Goal: Task Accomplishment & Management: Use online tool/utility

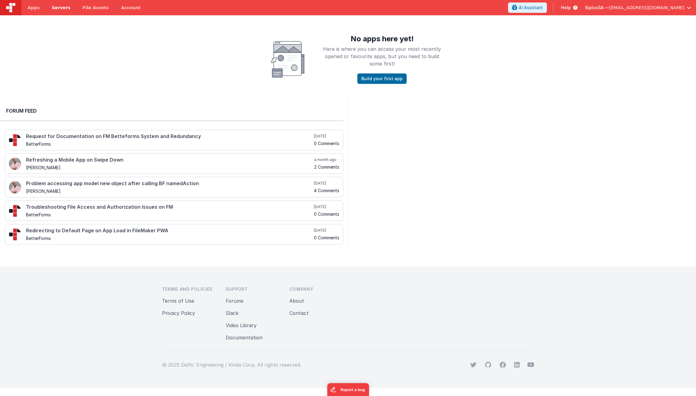
click at [66, 10] on span "Servers" at bounding box center [61, 8] width 18 height 6
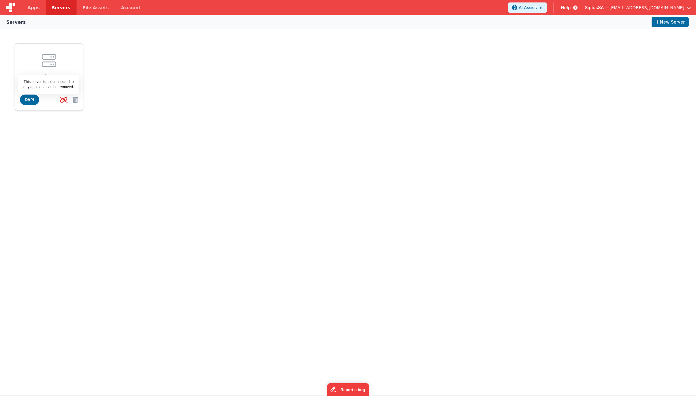
click at [65, 102] on icon at bounding box center [64, 100] width 13 height 10
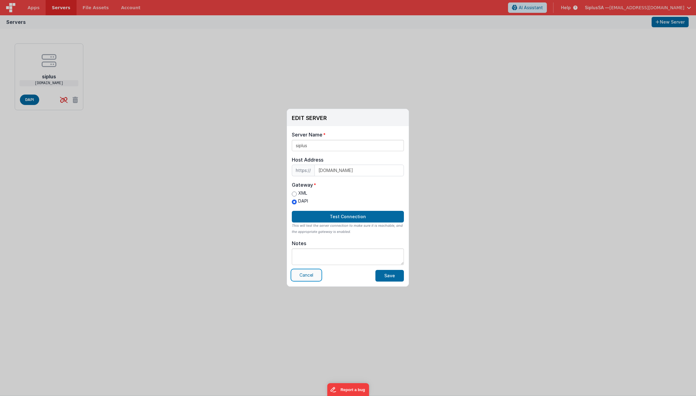
click at [320, 275] on button "Cancel" at bounding box center [306, 275] width 29 height 10
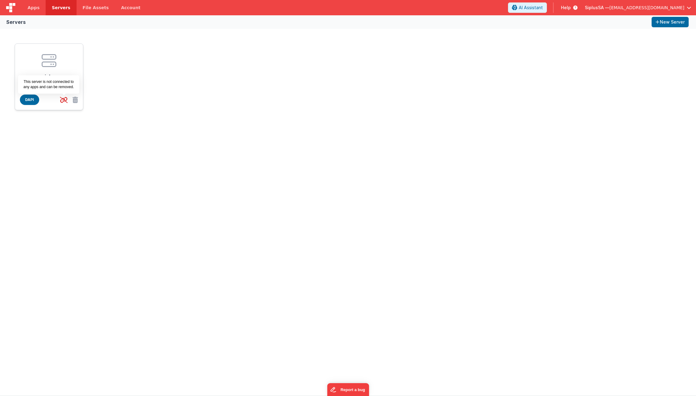
click at [58, 96] on icon at bounding box center [64, 100] width 13 height 10
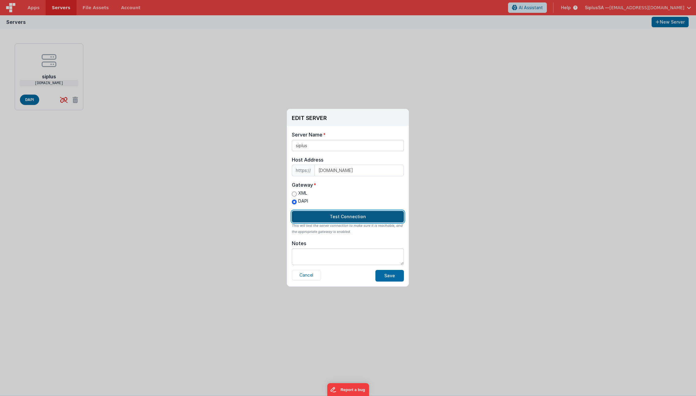
click at [369, 218] on button "Test Connection" at bounding box center [348, 217] width 112 height 12
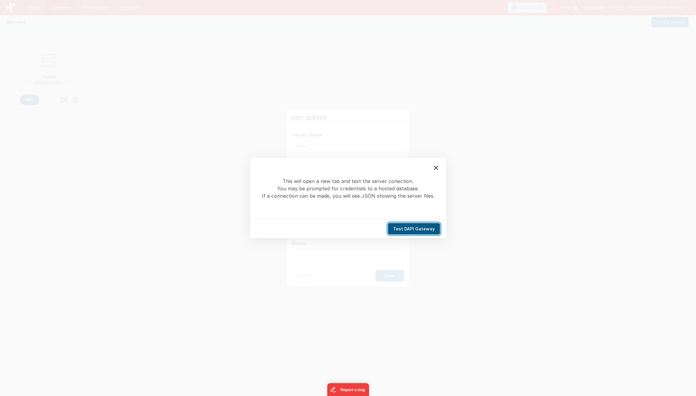
click at [430, 232] on button "Test DAPI Gateway" at bounding box center [414, 229] width 52 height 12
click at [437, 169] on icon at bounding box center [436, 168] width 4 height 4
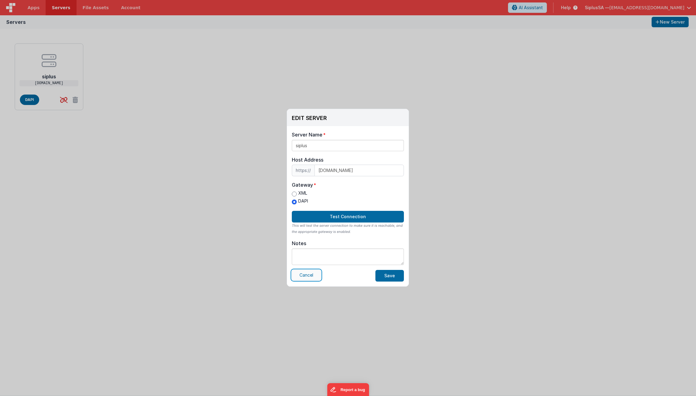
click at [304, 275] on button "Cancel" at bounding box center [306, 275] width 29 height 10
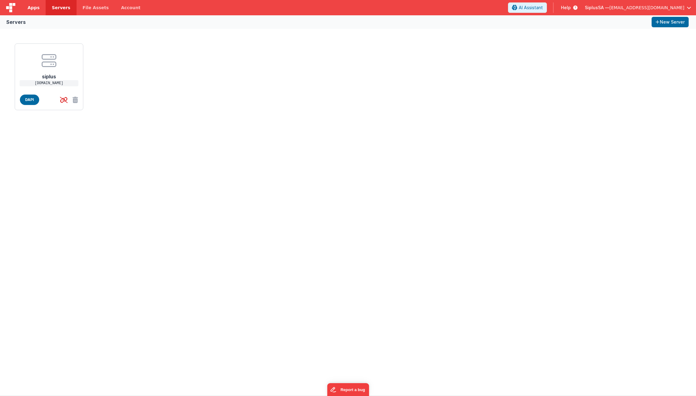
click at [38, 7] on span "Apps" at bounding box center [34, 8] width 12 height 6
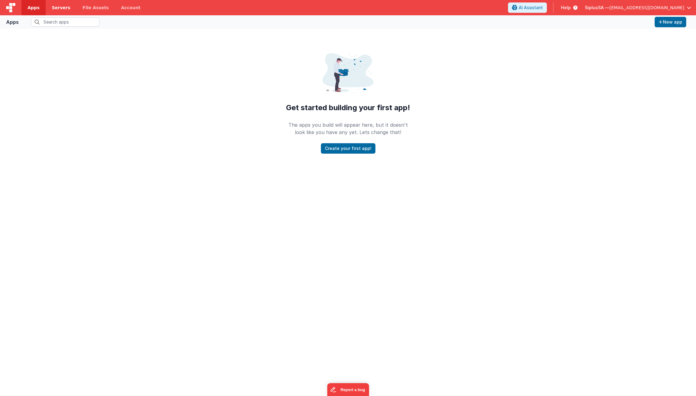
click at [62, 7] on span "Servers" at bounding box center [61, 8] width 18 height 6
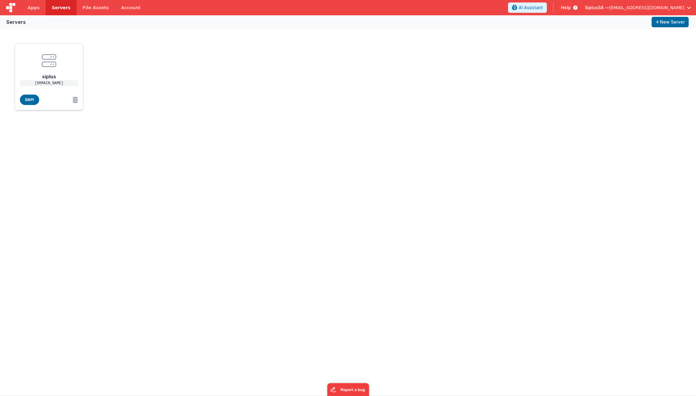
click at [43, 96] on div "DAPI" at bounding box center [49, 100] width 58 height 10
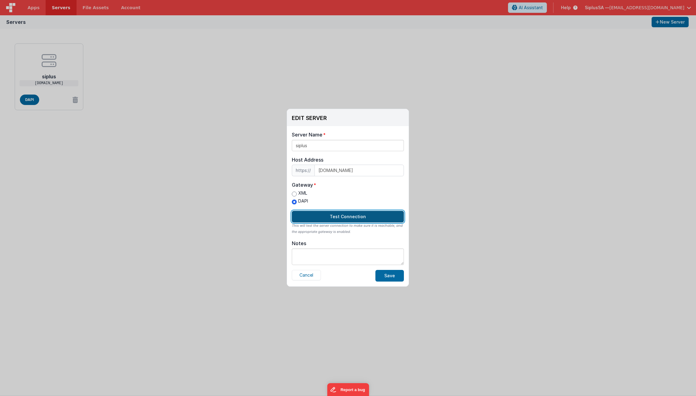
click at [367, 219] on button "Test Connection" at bounding box center [348, 217] width 112 height 12
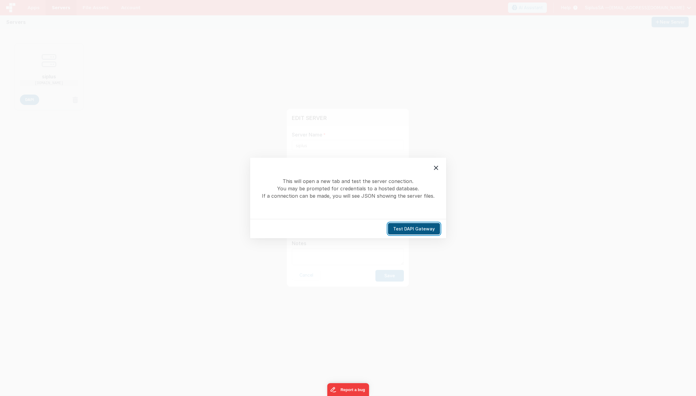
click at [405, 224] on button "Test DAPI Gateway" at bounding box center [414, 229] width 52 height 12
click at [437, 167] on icon at bounding box center [435, 167] width 7 height 7
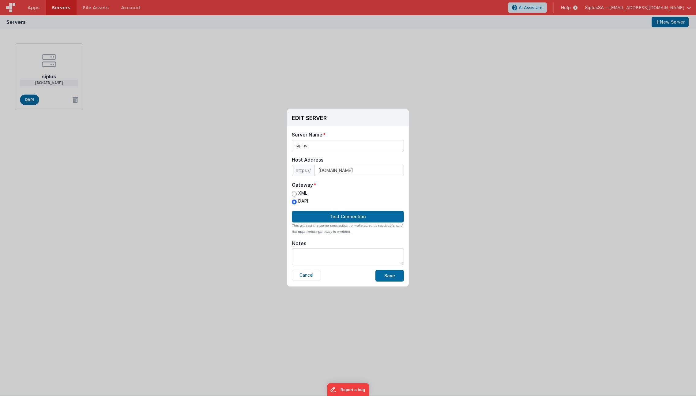
click at [422, 114] on div "EDIT SERVER Delete Server Delete Server Name siplus Host Address https:// [DOMA…" at bounding box center [348, 198] width 696 height 396
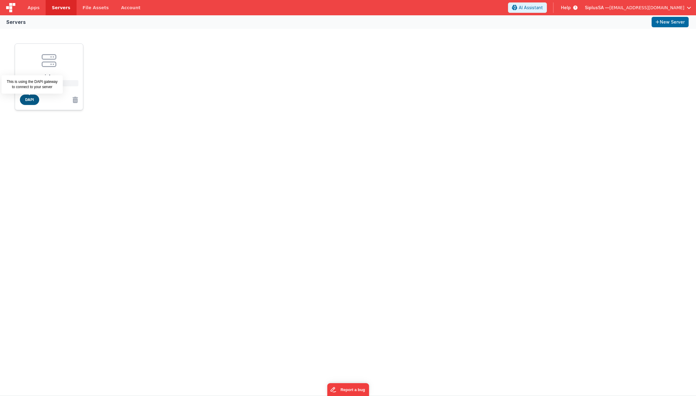
click at [29, 99] on span "DAPI" at bounding box center [29, 100] width 19 height 10
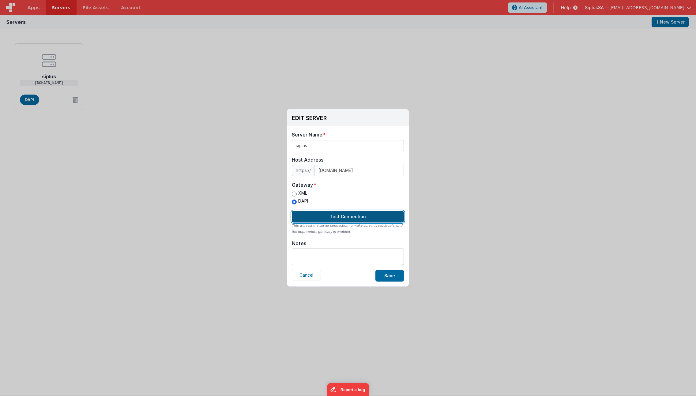
click at [359, 217] on button "Test Connection" at bounding box center [348, 217] width 112 height 12
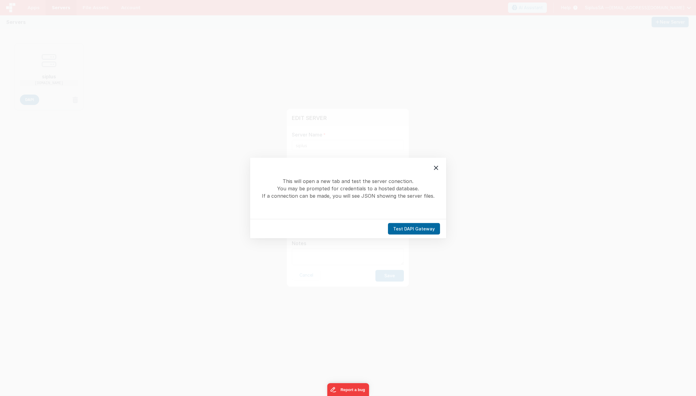
click at [425, 235] on div "Test DAPI Gateway" at bounding box center [348, 228] width 196 height 19
click at [423, 231] on button "Test DAPI Gateway" at bounding box center [414, 229] width 52 height 12
click at [437, 169] on icon at bounding box center [436, 168] width 4 height 4
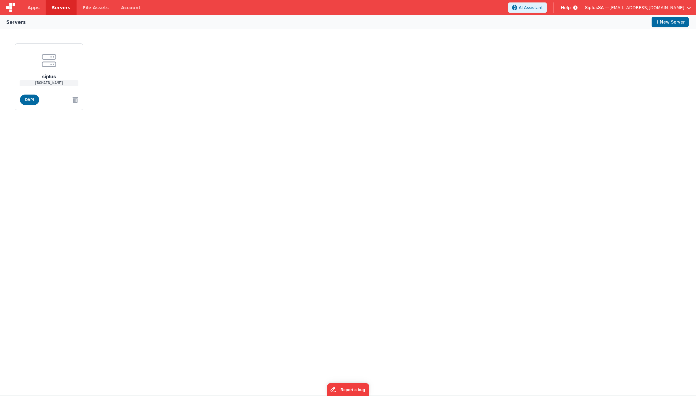
click at [441, 237] on div "EDIT SERVER Delete Server Delete Server Name siplus Host Address https:// [DOMA…" at bounding box center [348, 198] width 696 height 396
click at [44, 9] on link "Apps" at bounding box center [33, 7] width 24 height 15
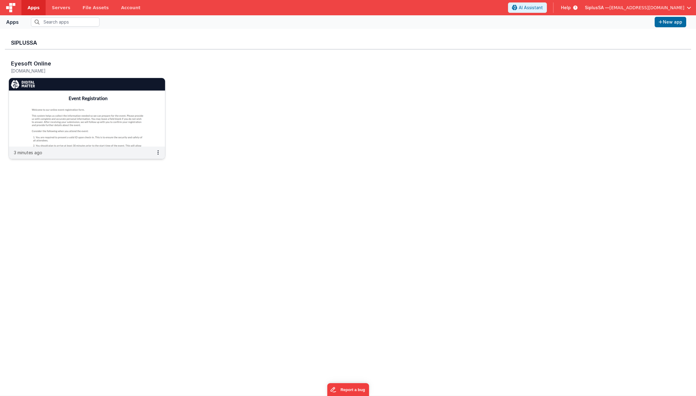
click at [103, 107] on img at bounding box center [87, 112] width 156 height 69
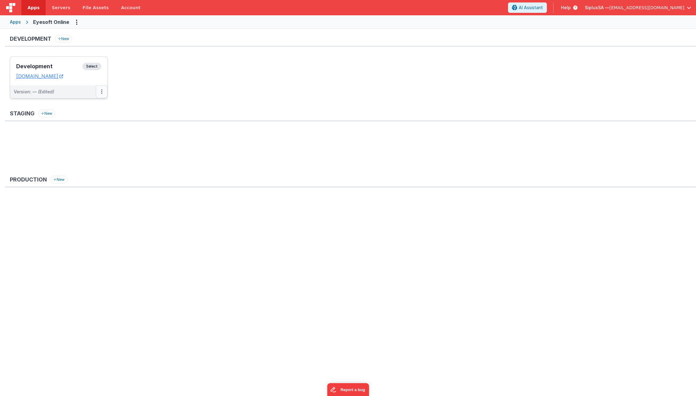
click at [100, 90] on button at bounding box center [102, 91] width 12 height 13
click at [100, 106] on link "Edit" at bounding box center [81, 105] width 54 height 11
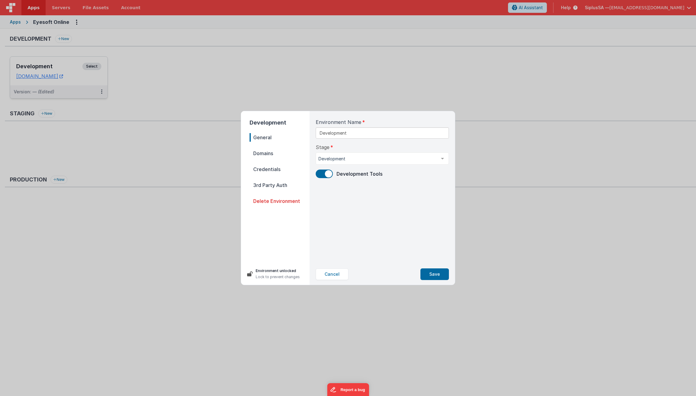
click at [265, 149] on span "Domains" at bounding box center [279, 153] width 60 height 9
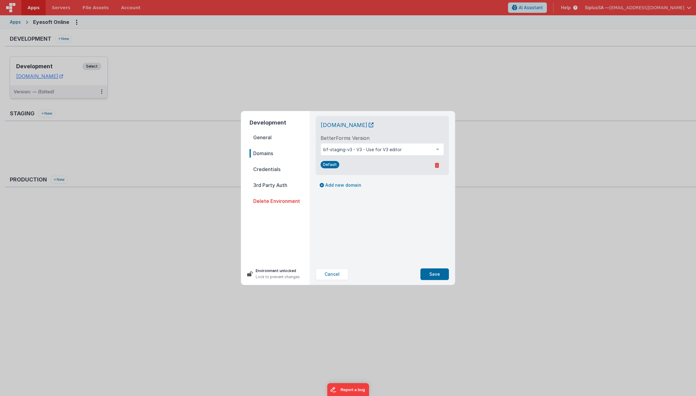
click at [274, 169] on span "Credentials" at bounding box center [279, 169] width 60 height 9
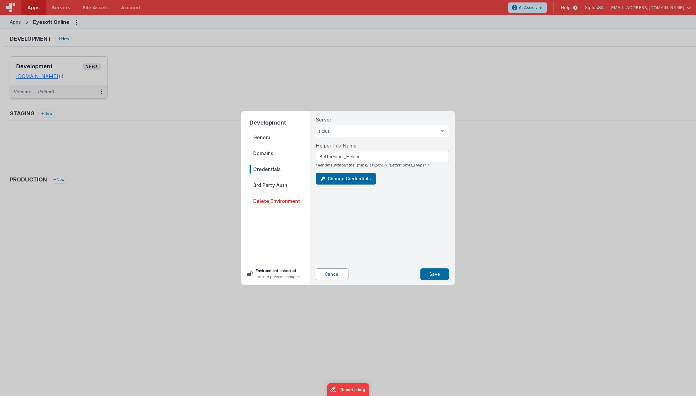
click at [336, 275] on button "Cancel" at bounding box center [332, 274] width 33 height 12
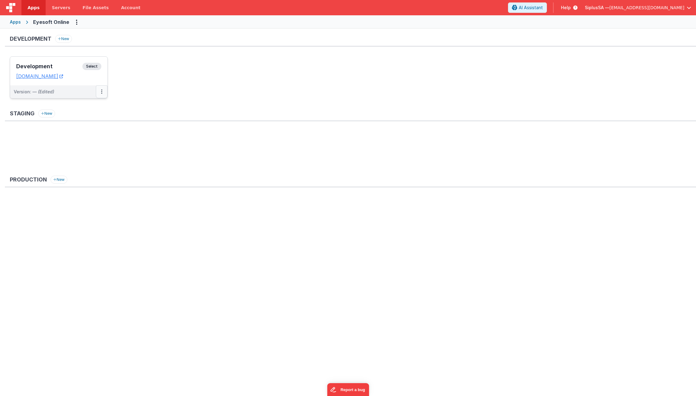
click at [103, 89] on button at bounding box center [102, 91] width 12 height 13
click at [100, 94] on button at bounding box center [102, 91] width 12 height 13
click at [71, 84] on div at bounding box center [348, 198] width 696 height 396
click at [72, 91] on div "Version: — (Edited)" at bounding box center [55, 92] width 82 height 6
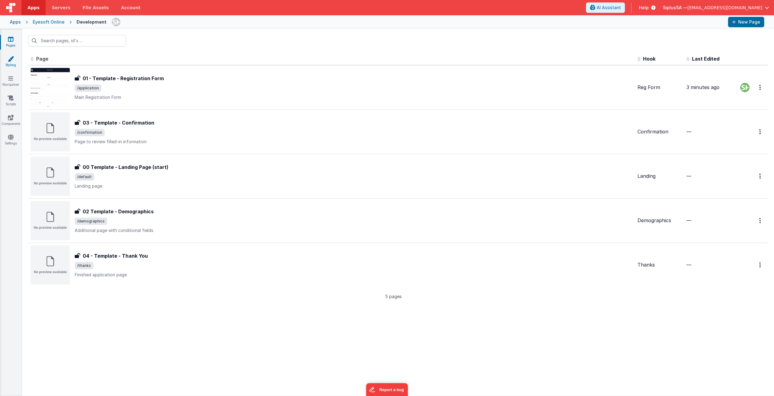
click at [17, 62] on link "Styling" at bounding box center [11, 62] width 22 height 12
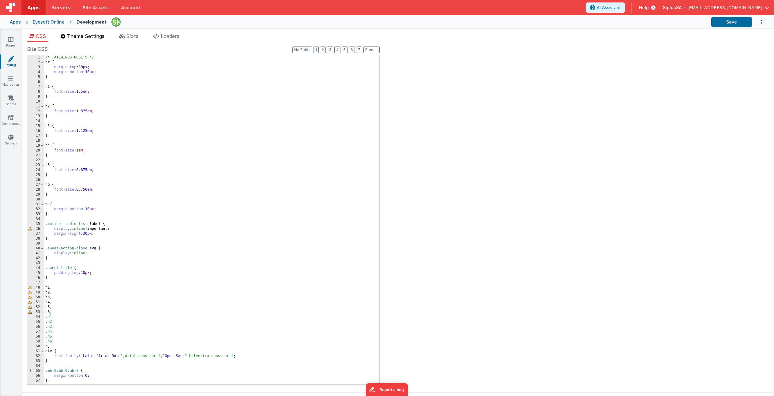
click at [90, 38] on span "Theme Settings" at bounding box center [85, 36] width 37 height 6
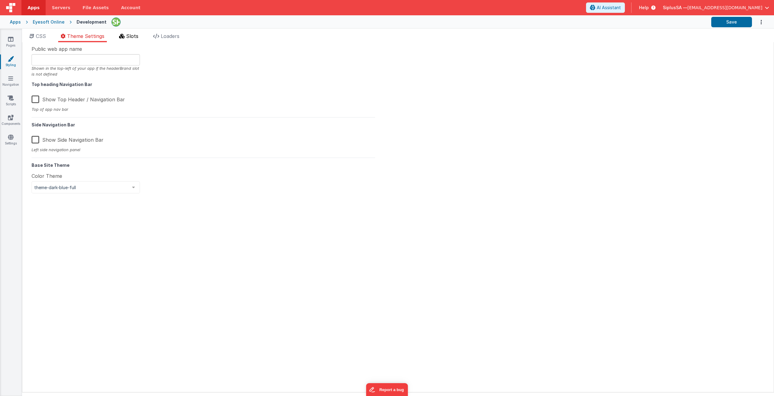
click at [131, 38] on span "Slots" at bounding box center [132, 36] width 12 height 6
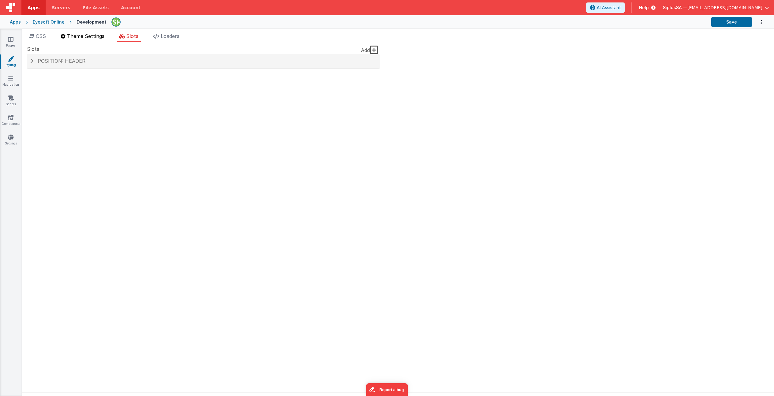
click at [95, 39] on li "Theme Settings" at bounding box center [82, 37] width 49 height 10
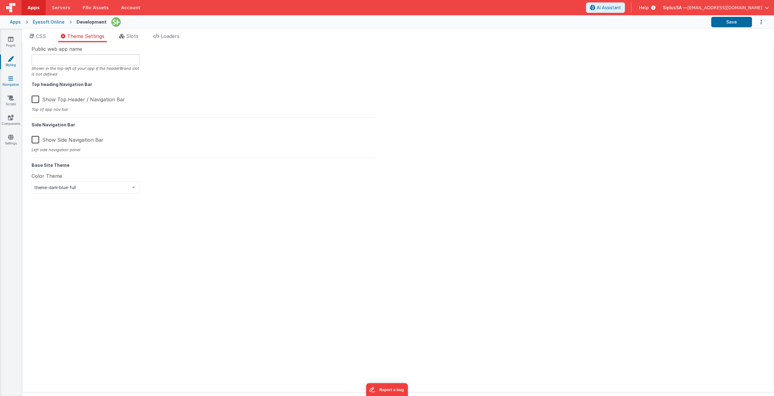
click at [18, 81] on link "Navigation" at bounding box center [11, 81] width 22 height 12
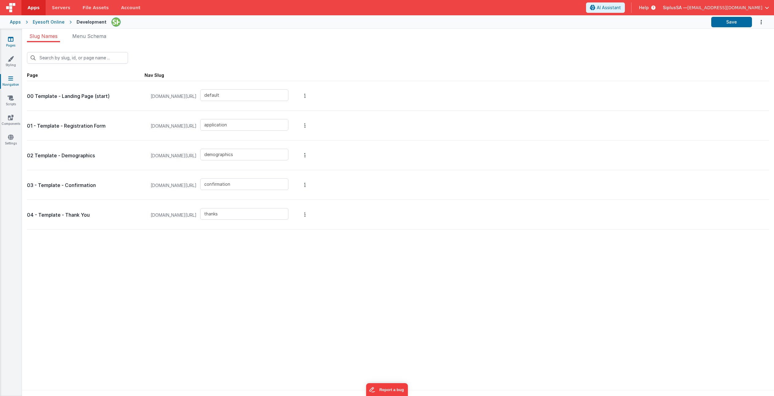
click at [16, 44] on link "Pages" at bounding box center [11, 42] width 22 height 12
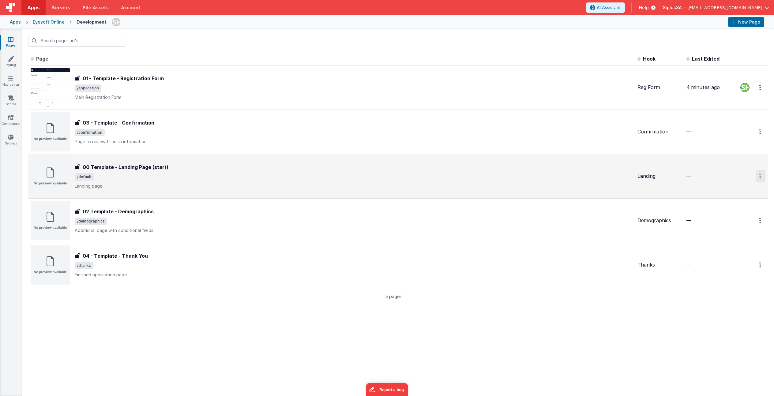
click at [695, 94] on button "Options" at bounding box center [760, 87] width 10 height 13
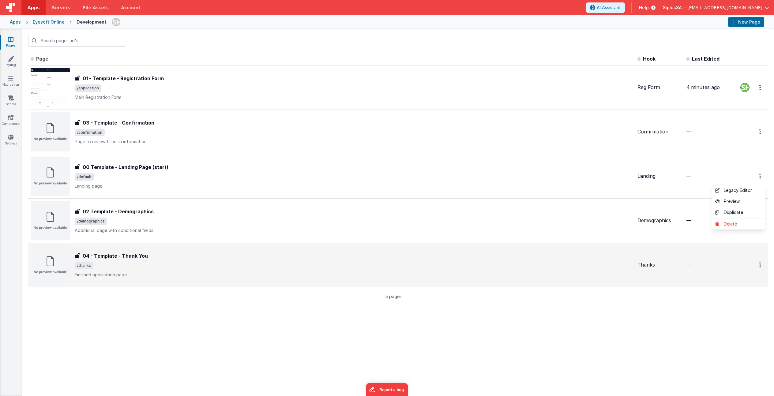
click at [580, 171] on button at bounding box center [387, 198] width 774 height 396
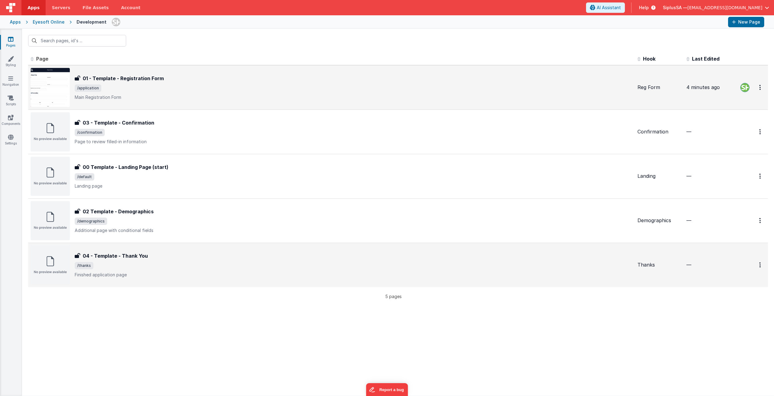
drag, startPoint x: 297, startPoint y: 175, endPoint x: 304, endPoint y: 96, distance: 79.3
click at [304, 97] on tbody "FR_AAAC04B4-C3E4-3B45-B056-8D21F355D930 01 - Template - Registration Form 01 - …" at bounding box center [398, 176] width 740 height 222
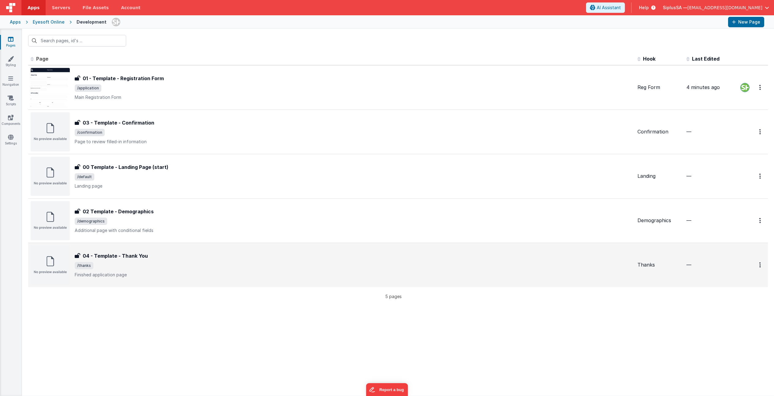
click at [360, 309] on div "Id Page Description Hook Last Edited FR_AAAC04B4-C3E4-3B45-B056-8D21F355D930 01…" at bounding box center [398, 224] width 752 height 343
click at [45, 55] on th "Page" at bounding box center [331, 59] width 607 height 12
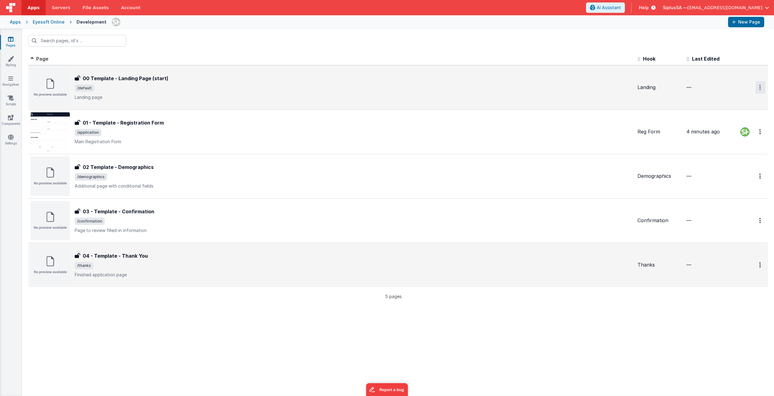
click at [695, 83] on button "Options" at bounding box center [760, 87] width 10 height 13
click at [695, 102] on link "Legacy Editor" at bounding box center [738, 101] width 54 height 11
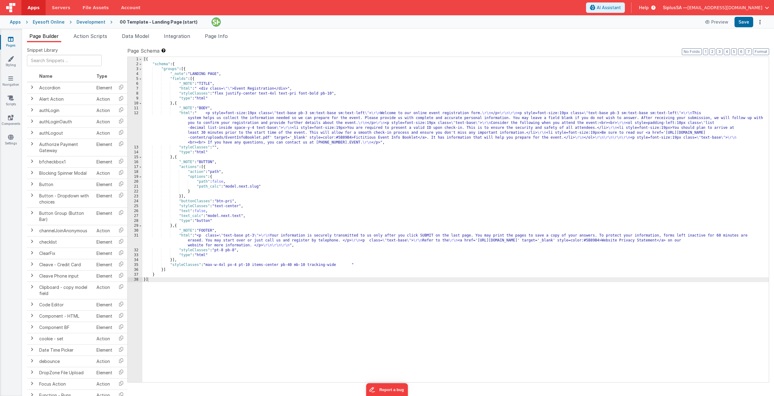
click at [16, 45] on link "Pages" at bounding box center [11, 42] width 22 height 12
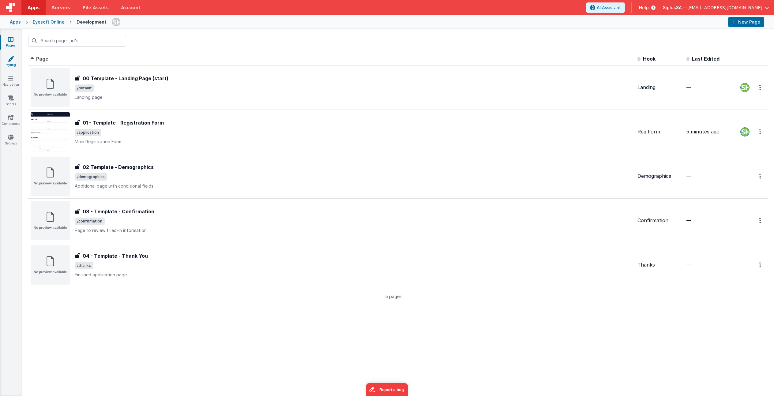
click at [14, 61] on link "Styling" at bounding box center [11, 62] width 22 height 12
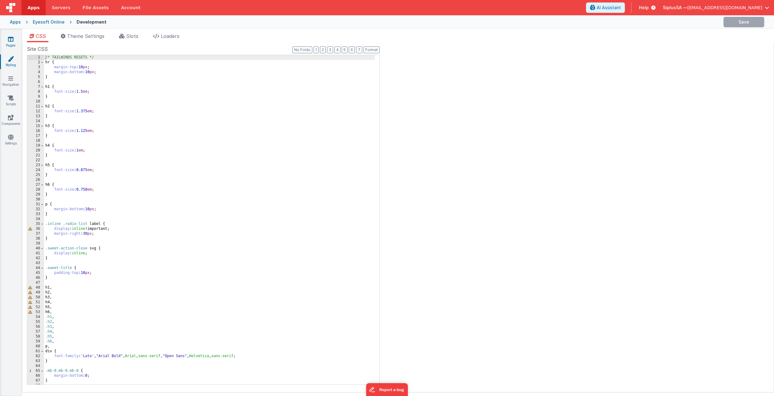
click at [17, 40] on link "Pages" at bounding box center [11, 42] width 22 height 12
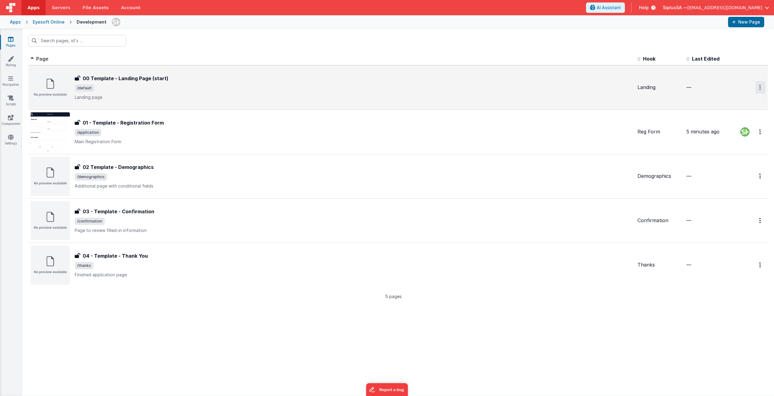
click at [695, 86] on button "Options" at bounding box center [760, 87] width 10 height 13
click at [695, 111] on link "Preview" at bounding box center [738, 112] width 54 height 11
click at [695, 89] on button "Options" at bounding box center [760, 87] width 10 height 13
click at [695, 104] on link "Legacy Editor" at bounding box center [738, 101] width 54 height 11
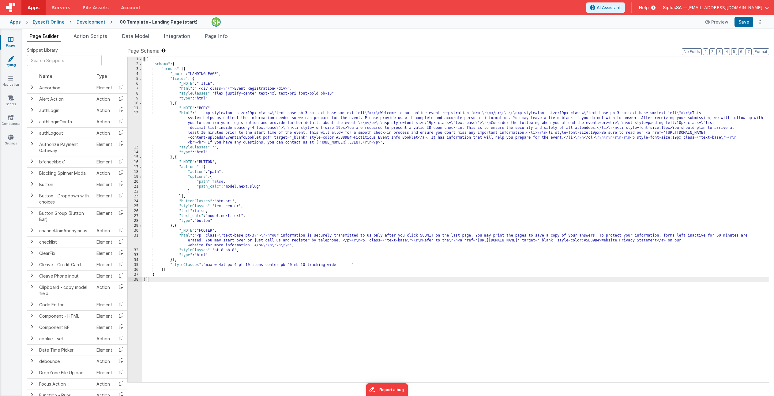
click at [16, 59] on link "Styling" at bounding box center [11, 62] width 22 height 12
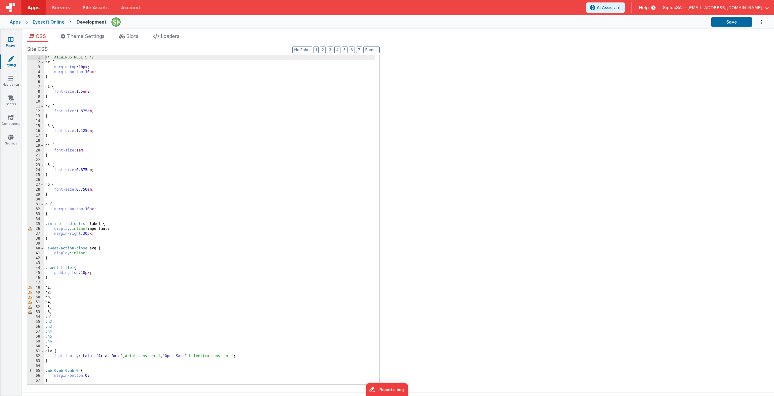
click at [11, 44] on link "Pages" at bounding box center [11, 42] width 22 height 12
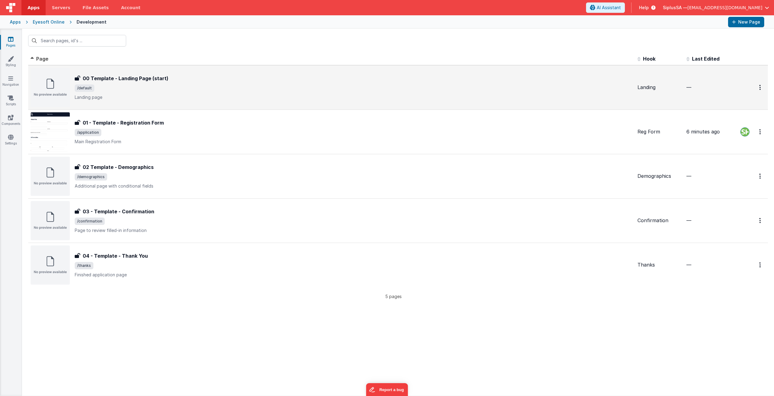
click at [90, 80] on h3 "00 Template - Landing Page (start)" at bounding box center [126, 78] width 86 height 7
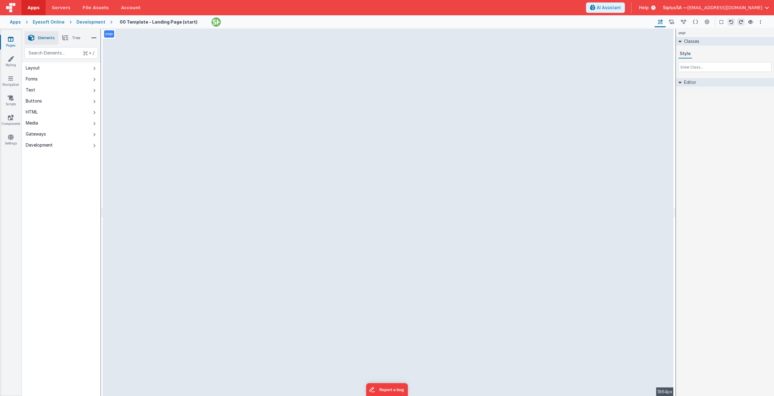
click at [111, 35] on p "page" at bounding box center [109, 34] width 8 height 5
click at [61, 69] on button "Layout" at bounding box center [61, 67] width 78 height 11
click at [80, 77] on button "Forms" at bounding box center [61, 78] width 78 height 11
click at [79, 89] on button "Text" at bounding box center [61, 89] width 78 height 11
click at [76, 101] on button "Buttons" at bounding box center [61, 101] width 78 height 11
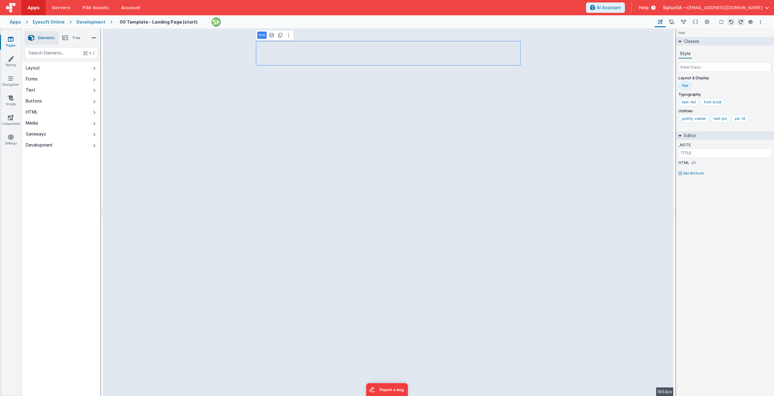
click at [292, 39] on div "html See layers + L Duplicate + D" at bounding box center [275, 35] width 38 height 10
click at [289, 37] on button at bounding box center [288, 35] width 7 height 7
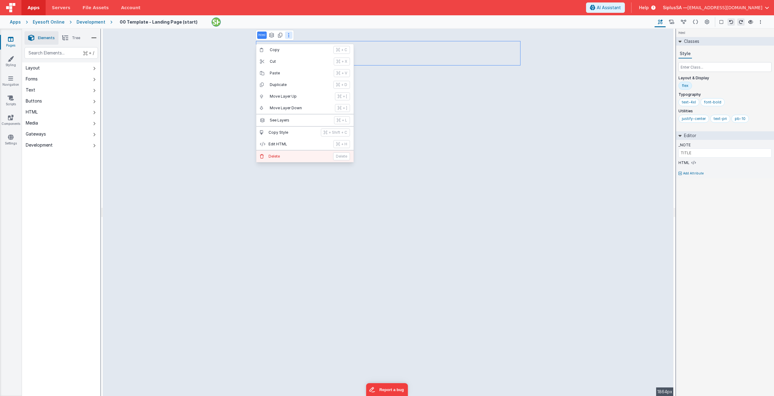
click at [292, 152] on button "[PERSON_NAME]" at bounding box center [304, 157] width 97 height 12
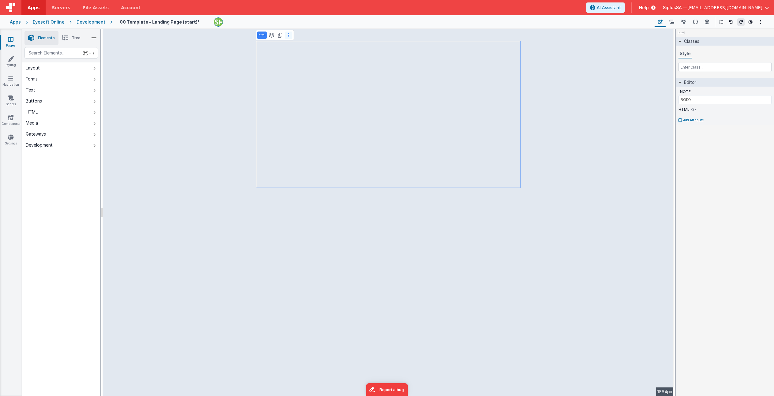
click at [288, 36] on icon at bounding box center [288, 35] width 1 height 5
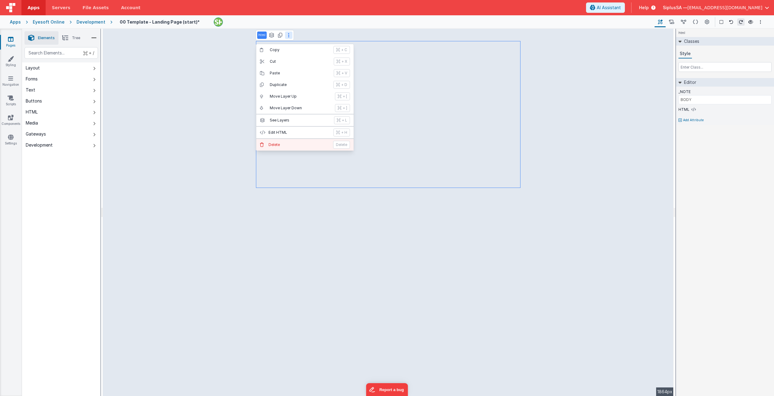
click at [294, 144] on p "Delete" at bounding box center [298, 144] width 61 height 5
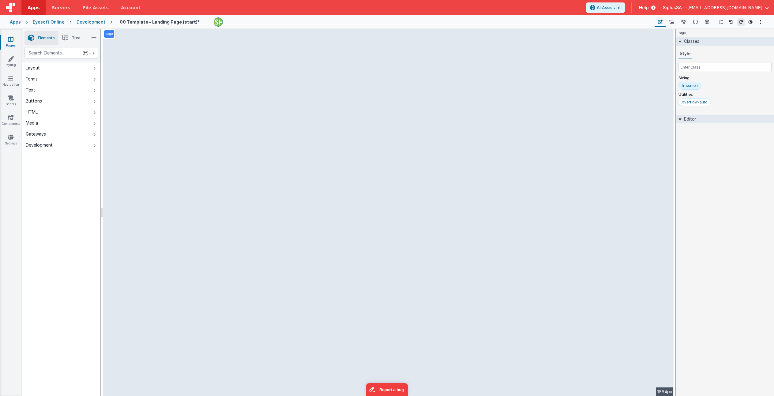
select select "newActionScript2"
click at [292, 38] on button at bounding box center [292, 35] width 7 height 7
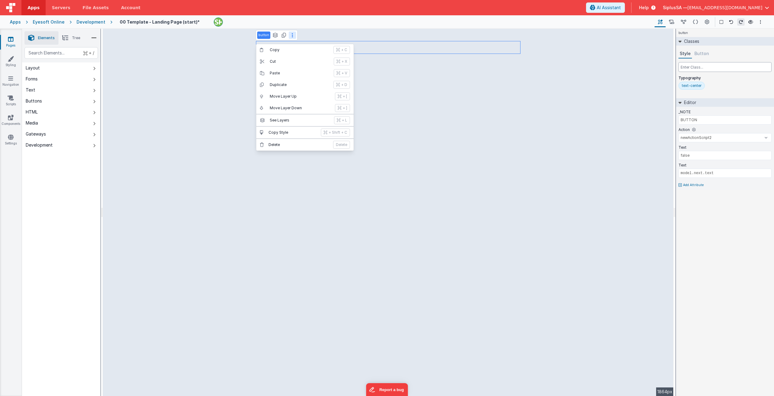
click at [695, 66] on input "text" at bounding box center [724, 67] width 93 height 10
click at [695, 116] on input "BUTTON" at bounding box center [724, 119] width 93 height 9
click at [695, 54] on button "Button" at bounding box center [701, 53] width 17 height 9
click at [686, 55] on button "Style" at bounding box center [684, 53] width 13 height 9
type input "LANDING PAGE"
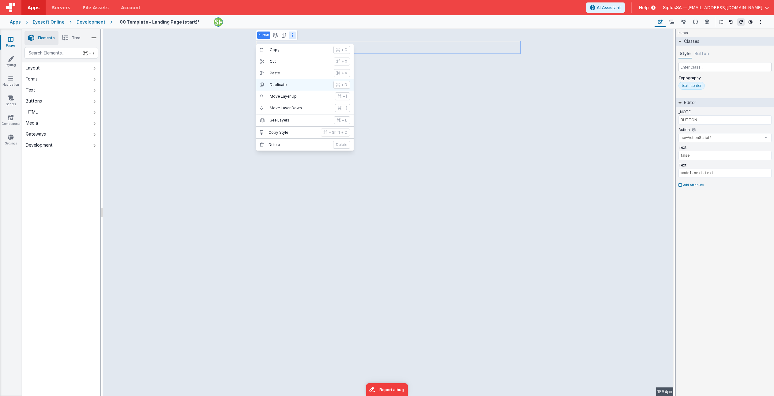
type input "div"
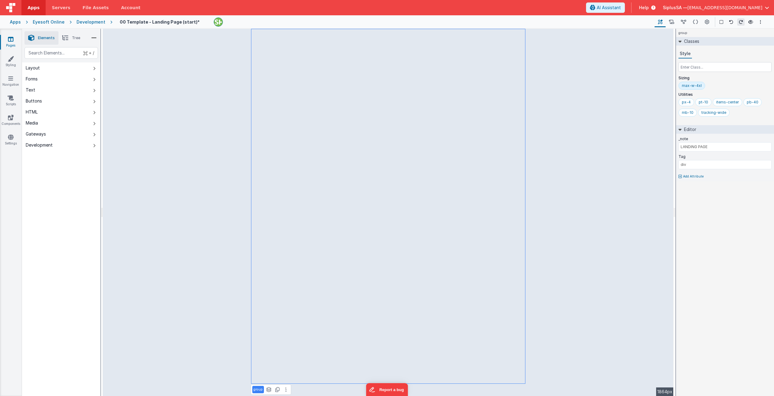
type input "BUTTON"
type input "false"
select select "newActionScript2"
click at [295, 38] on div "button See layers + L Duplicate + D" at bounding box center [277, 35] width 42 height 10
click at [293, 37] on button at bounding box center [292, 35] width 7 height 7
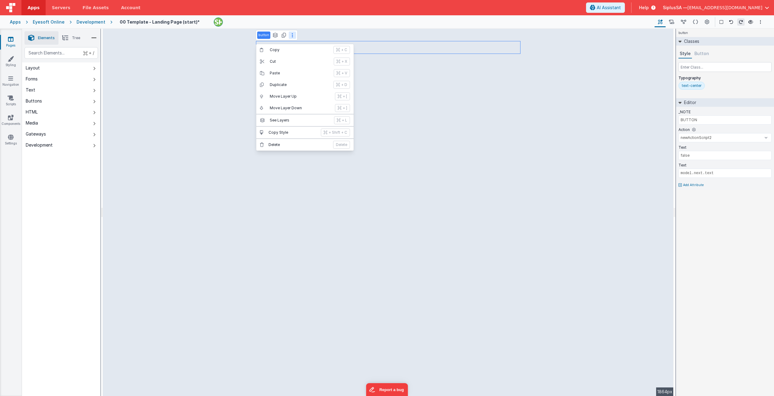
click at [263, 36] on p "button" at bounding box center [263, 35] width 11 height 5
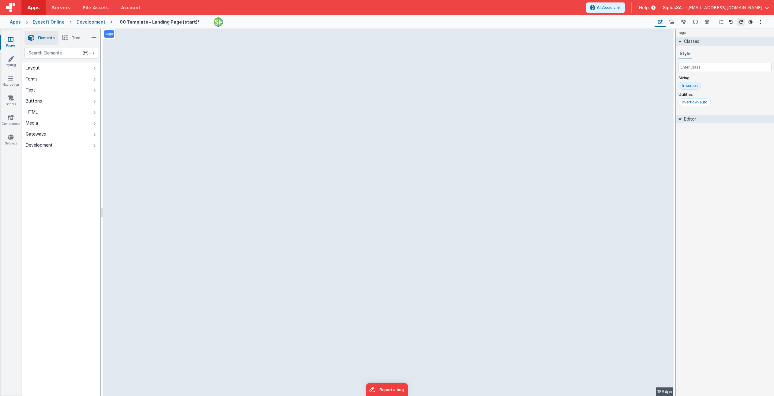
select select "newActionScript2"
click at [695, 161] on div "Text false" at bounding box center [724, 154] width 93 height 18
click at [695, 158] on input "false" at bounding box center [724, 155] width 93 height 9
type input "f"
type input "Login"
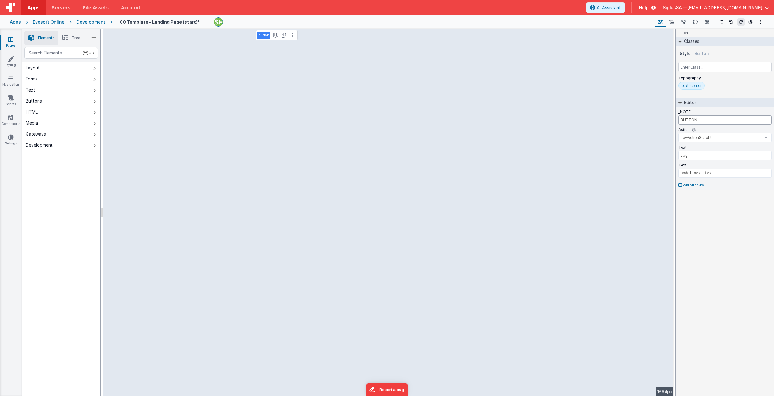
click at [695, 122] on input "BUTTON" at bounding box center [724, 119] width 93 height 9
click at [695, 52] on button "Button" at bounding box center [701, 53] width 17 height 9
click at [685, 55] on button "Style" at bounding box center [684, 53] width 13 height 9
click at [695, 138] on select "onFormLoad newActionScript2 onAppLoad previous" at bounding box center [724, 137] width 93 height 9
click at [673, 22] on icon at bounding box center [671, 22] width 5 height 6
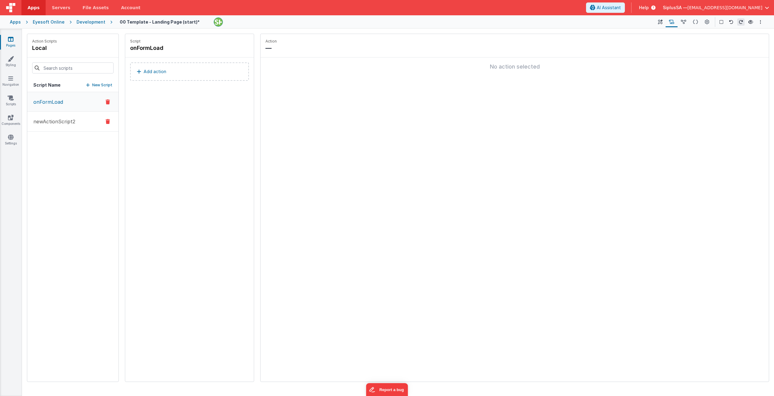
click at [79, 122] on button "newActionScript2" at bounding box center [72, 122] width 91 height 20
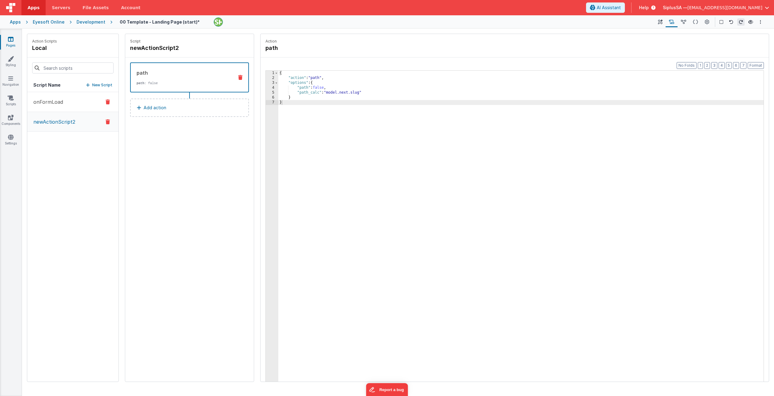
click at [73, 101] on button "onFormLoad" at bounding box center [72, 102] width 91 height 20
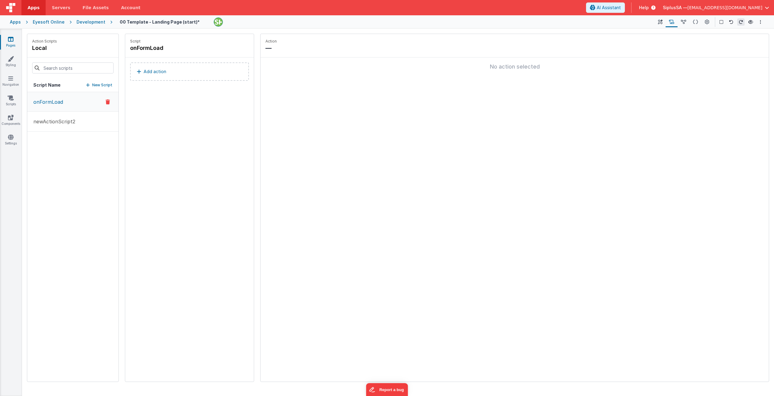
click at [97, 21] on div "Development" at bounding box center [91, 22] width 29 height 6
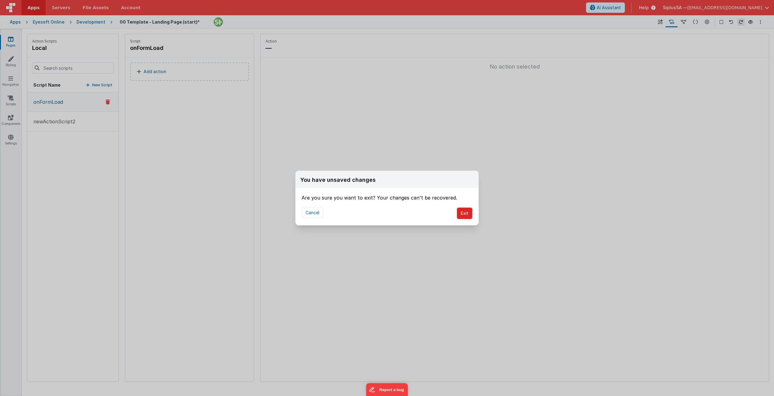
click at [461, 217] on button "Exit" at bounding box center [465, 214] width 16 height 12
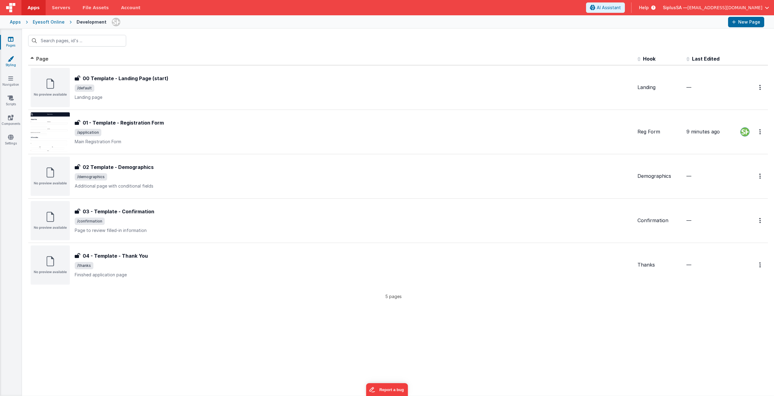
click at [14, 58] on link "Styling" at bounding box center [11, 62] width 22 height 12
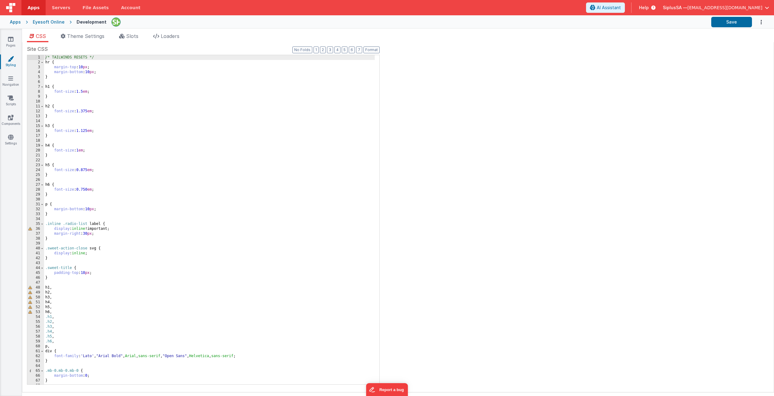
click at [11, 75] on div "Pages Styling Navigation Scripts Components Settings" at bounding box center [11, 212] width 22 height 367
click at [14, 81] on link "Navigation" at bounding box center [11, 81] width 22 height 12
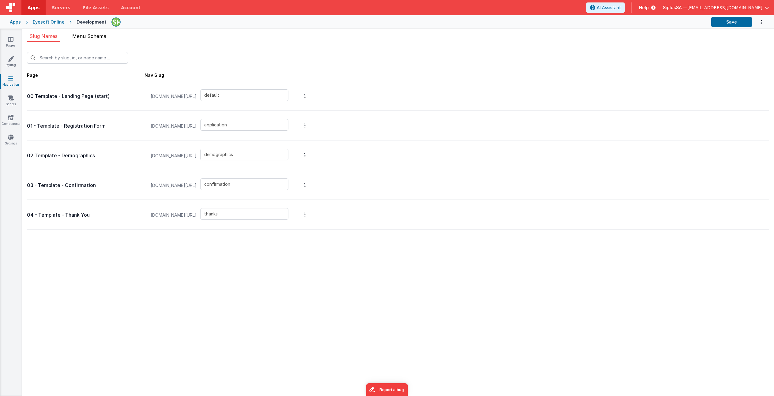
click at [102, 38] on span "Menu Schema" at bounding box center [89, 36] width 34 height 6
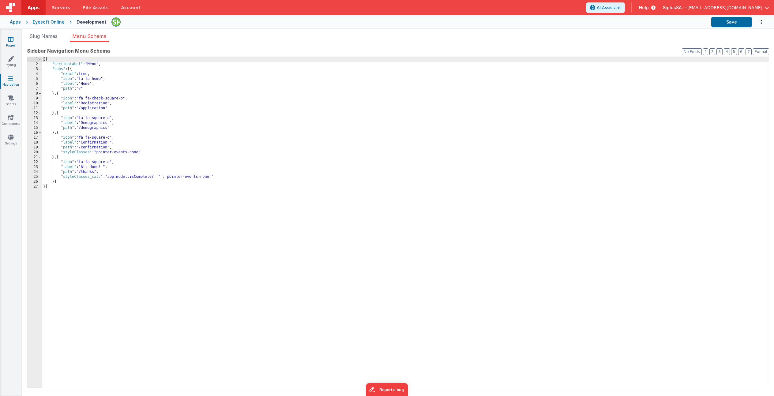
click at [11, 44] on link "Pages" at bounding box center [11, 42] width 22 height 12
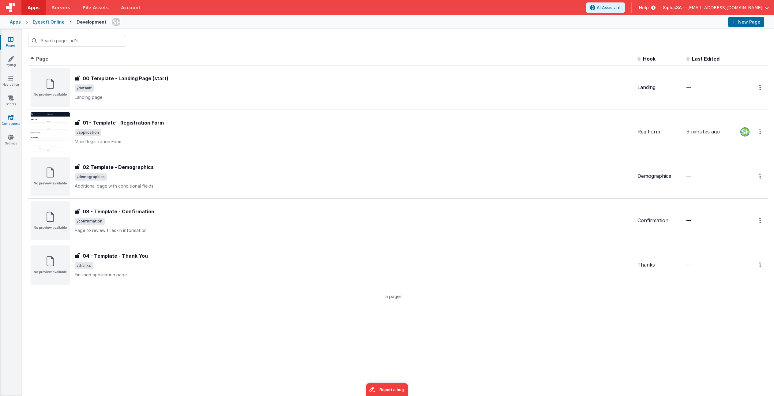
click at [17, 122] on link "Components" at bounding box center [11, 120] width 22 height 12
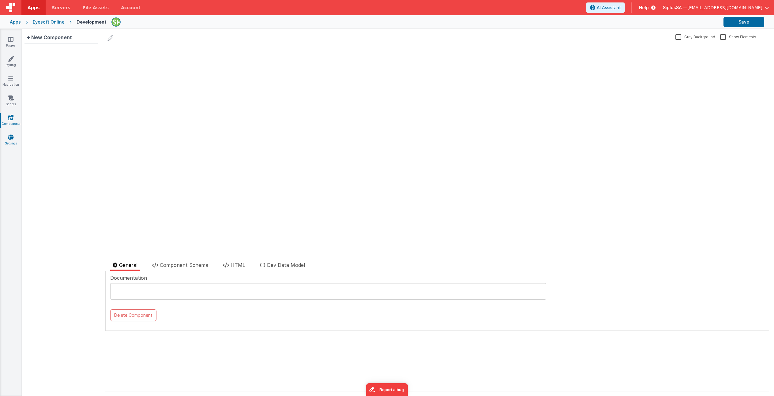
click at [19, 140] on link "Settings" at bounding box center [11, 140] width 22 height 12
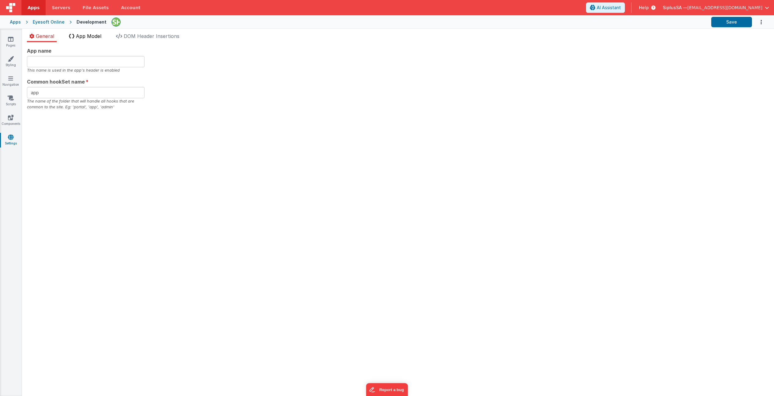
click at [86, 36] on span "App Model" at bounding box center [88, 36] width 25 height 6
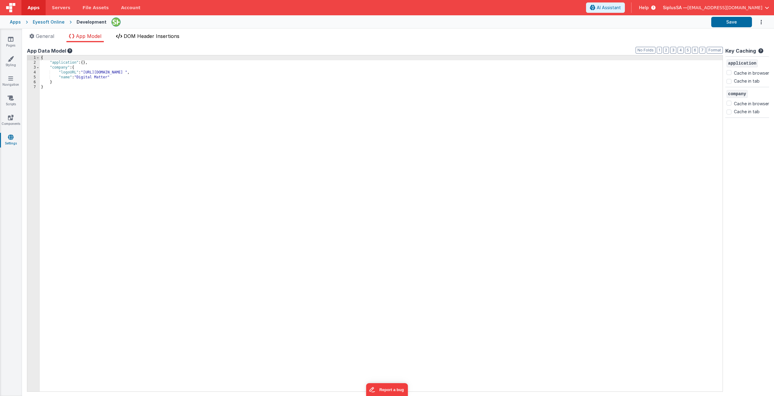
click at [150, 38] on span "DOM Header Insertions" at bounding box center [152, 36] width 56 height 6
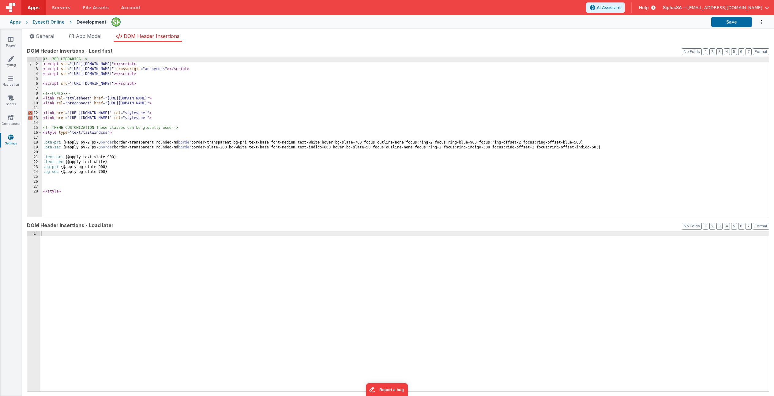
click at [49, 32] on div "General App Model DOM Header Insertions App name This name is used in the app's…" at bounding box center [398, 212] width 752 height 367
click at [48, 35] on span "General" at bounding box center [45, 36] width 18 height 6
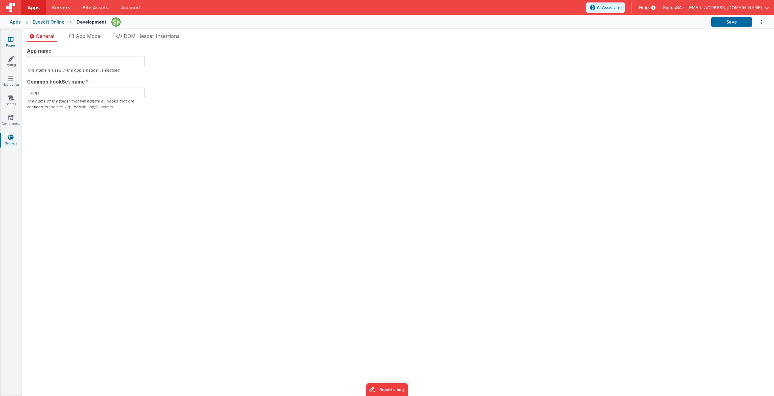
click at [16, 42] on link "Pages" at bounding box center [11, 42] width 22 height 12
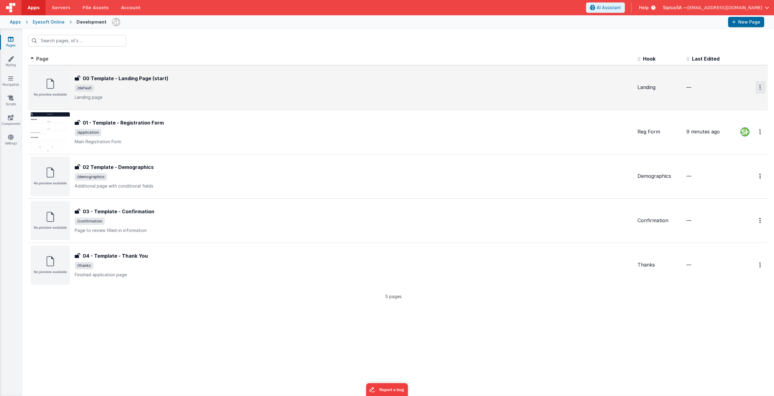
click at [695, 85] on icon "Options" at bounding box center [760, 87] width 2 height 5
click at [695, 102] on link "Legacy Editor" at bounding box center [738, 101] width 54 height 11
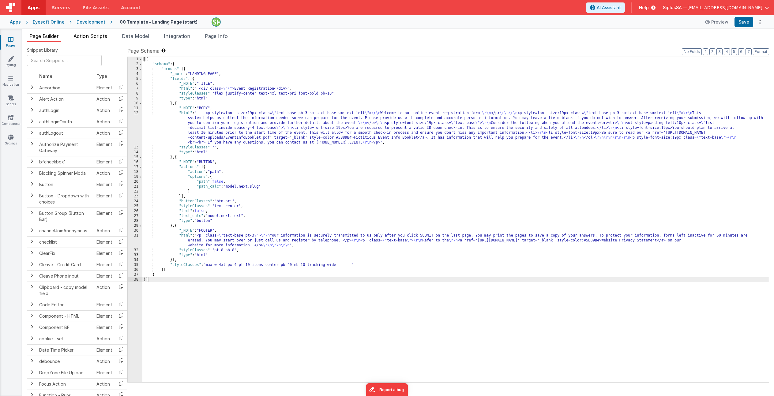
click at [92, 37] on span "Action Scripts" at bounding box center [90, 36] width 34 height 6
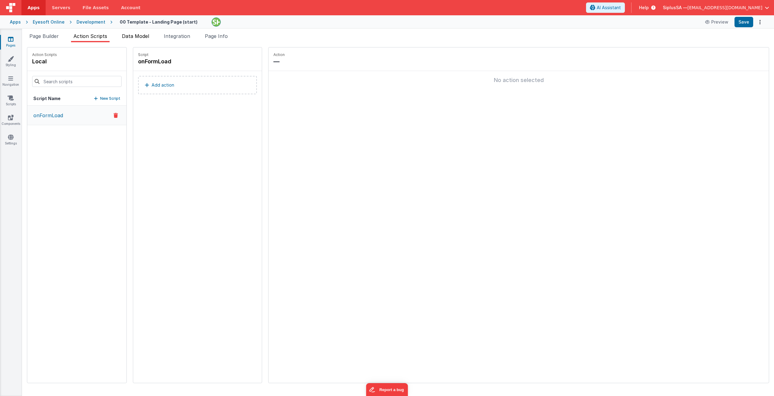
click at [142, 36] on span "Data Model" at bounding box center [135, 36] width 27 height 6
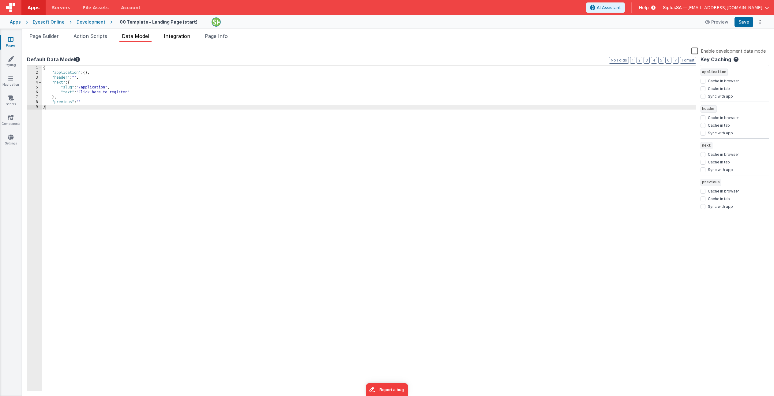
click at [185, 38] on span "Integration" at bounding box center [177, 36] width 26 height 6
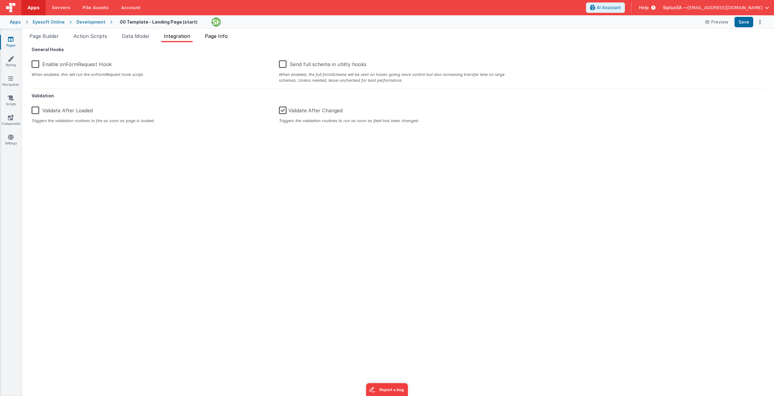
click at [223, 38] on span "Page Info" at bounding box center [216, 36] width 23 height 6
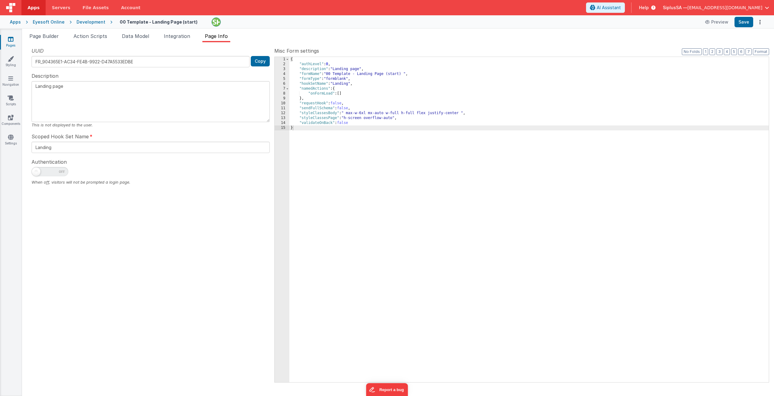
click at [97, 23] on div "Development" at bounding box center [91, 22] width 29 height 6
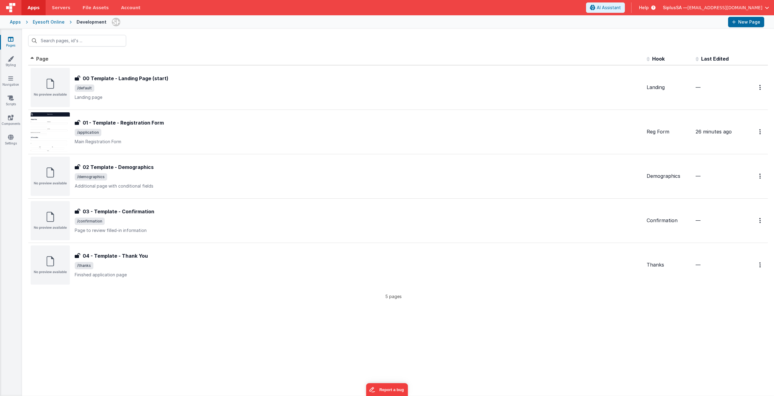
click at [60, 24] on div "Eyesoft Online" at bounding box center [49, 22] width 32 height 6
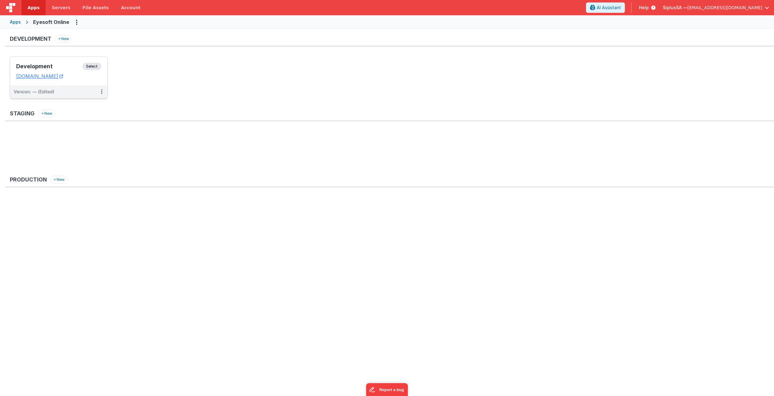
click at [92, 81] on div "Development Select URLs [DOMAIN_NAME]" at bounding box center [58, 71] width 97 height 29
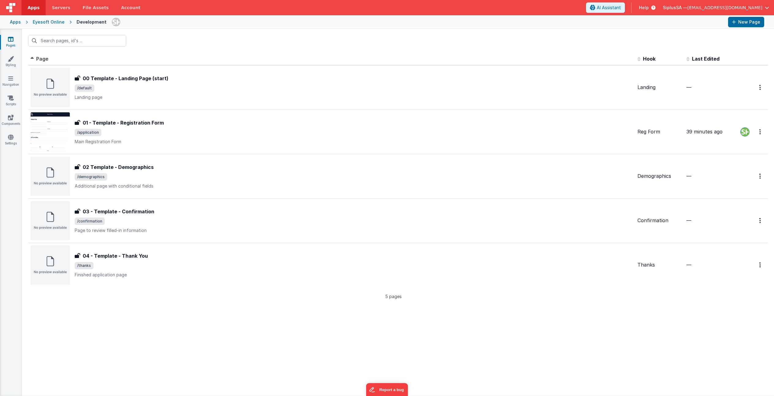
click at [649, 9] on span "Help" at bounding box center [644, 8] width 10 height 6
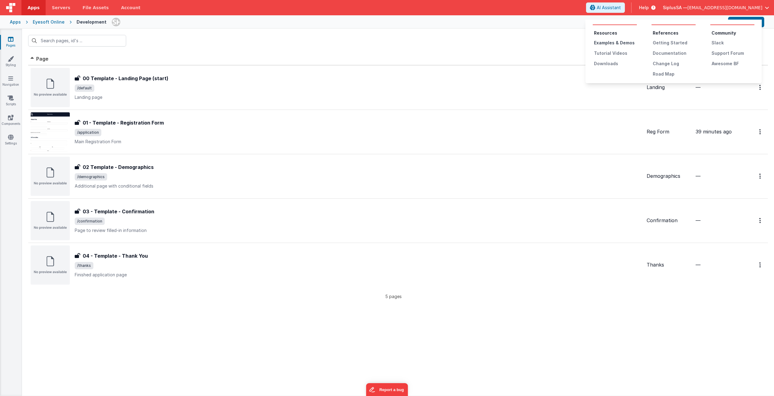
click at [619, 41] on div "Examples & Demos" at bounding box center [615, 43] width 43 height 6
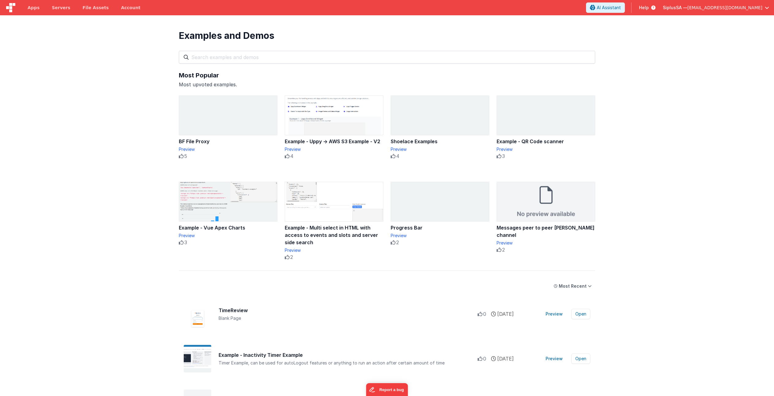
click at [649, 8] on span "Help" at bounding box center [644, 8] width 10 height 6
click at [674, 53] on div "Documentation" at bounding box center [674, 53] width 43 height 6
